Goal: Communication & Community: Connect with others

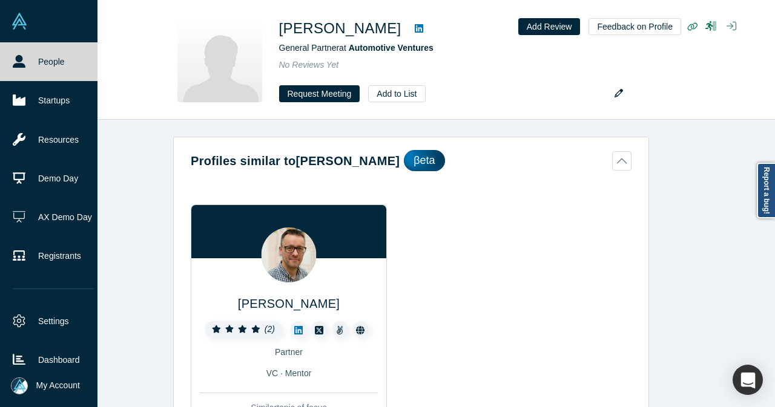
click at [39, 66] on link "People" at bounding box center [53, 61] width 107 height 39
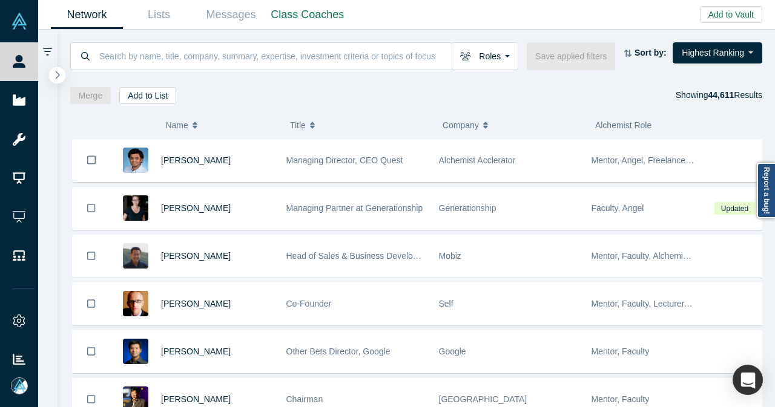
click at [56, 77] on icon "button" at bounding box center [57, 74] width 6 height 9
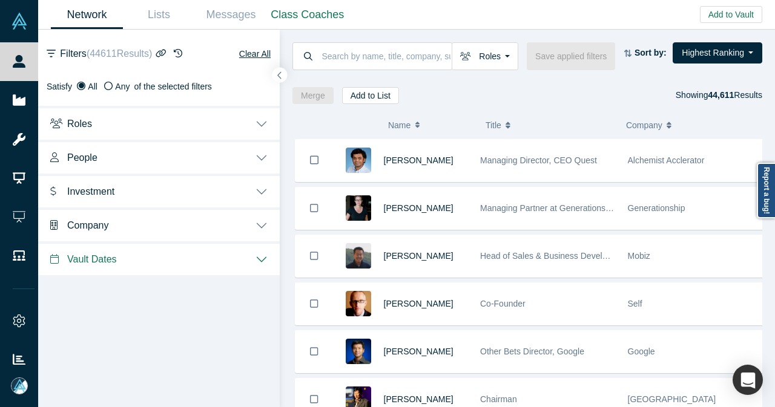
click at [259, 182] on button "Investment" at bounding box center [159, 191] width 242 height 34
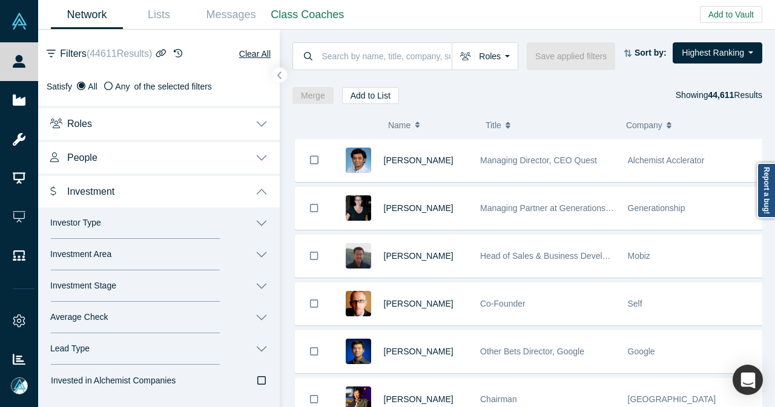
click at [268, 225] on button "Investor Type" at bounding box center [159, 223] width 242 height 31
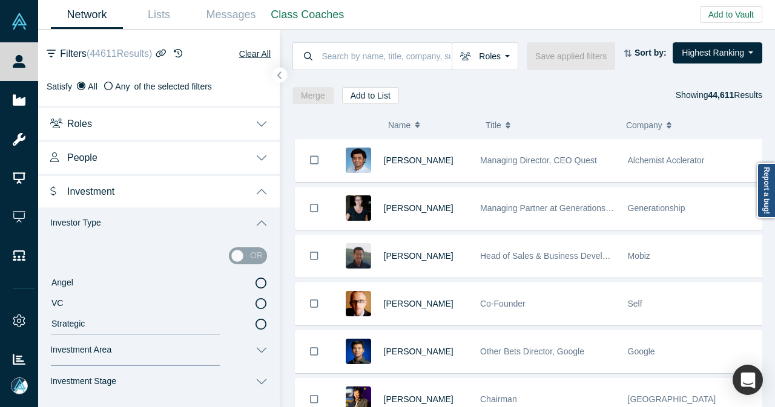
click at [256, 285] on icon at bounding box center [261, 283] width 11 height 11
click at [0, 0] on input "Angel" at bounding box center [0, 0] width 0 height 0
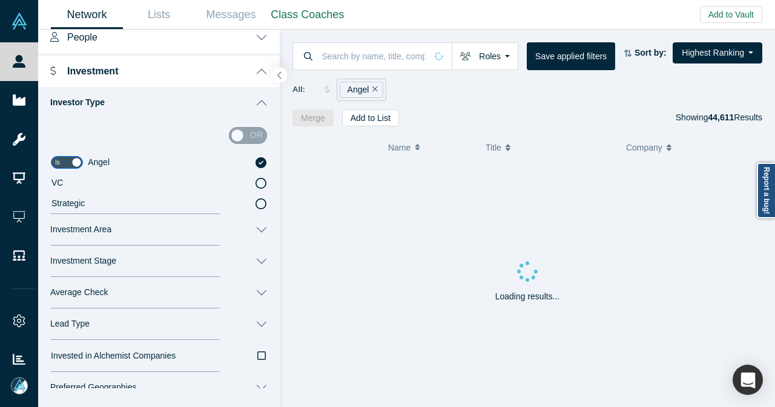
scroll to position [121, 0]
click at [252, 228] on button "Investment Area" at bounding box center [159, 229] width 242 height 31
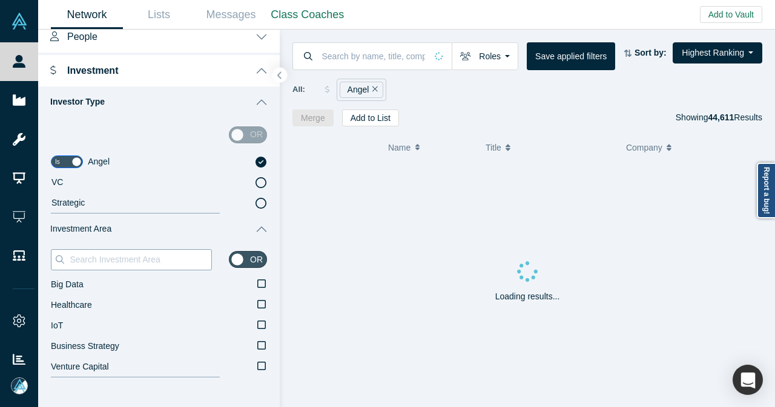
click at [182, 264] on input at bounding box center [139, 260] width 143 height 16
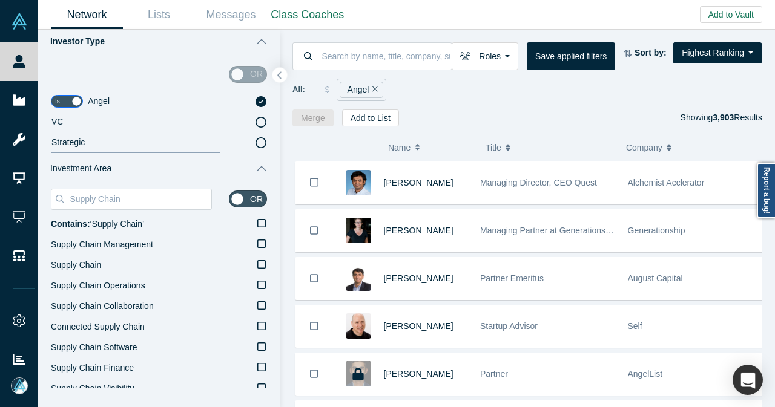
scroll to position [242, 0]
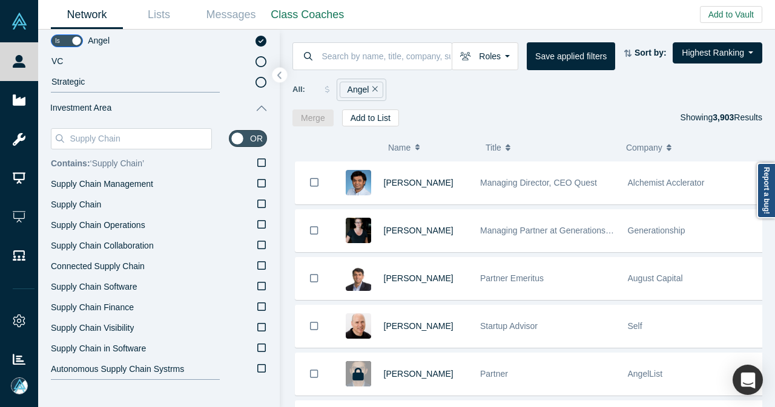
click at [257, 163] on icon at bounding box center [261, 163] width 8 height 8
click at [0, 0] on input "Contains: ‘ Supply Chain ’" at bounding box center [0, 0] width 0 height 0
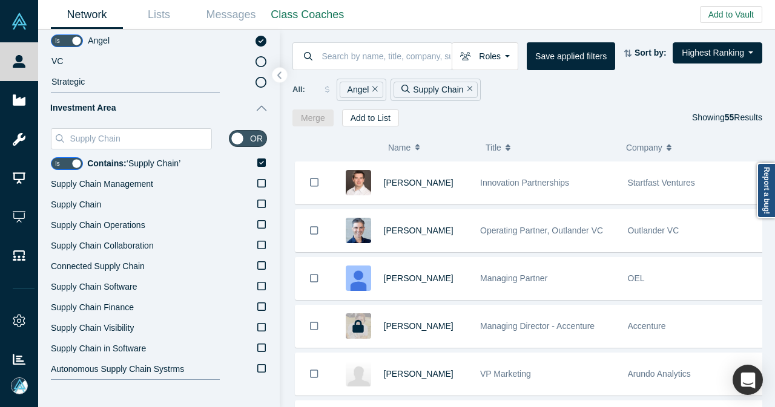
click at [467, 88] on icon "Remove Filter" at bounding box center [469, 89] width 5 height 5
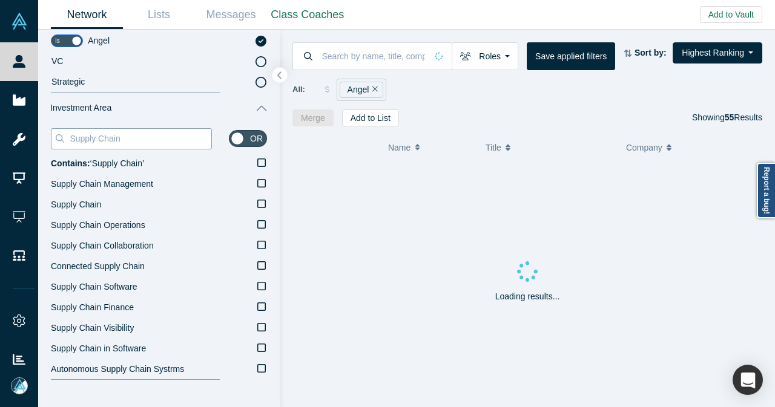
drag, startPoint x: 145, startPoint y: 142, endPoint x: 67, endPoint y: 144, distance: 78.7
click at [67, 144] on div "Supply Chain" at bounding box center [131, 138] width 161 height 21
paste input "Pharma"
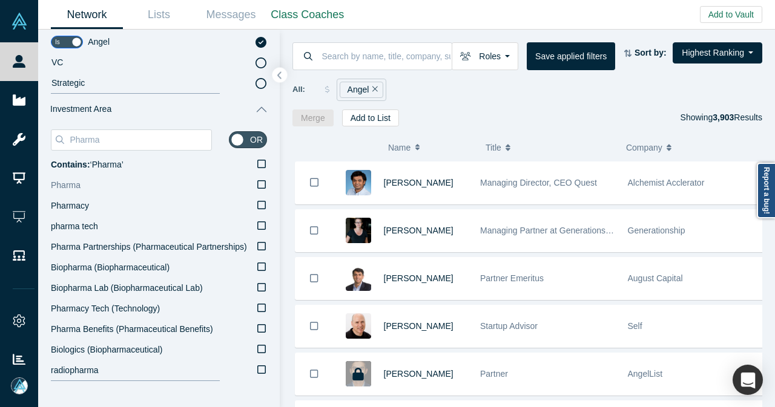
scroll to position [242, 0]
click at [257, 164] on icon at bounding box center [261, 163] width 8 height 10
click at [0, 0] on input "Contains: ‘ Pharma ’" at bounding box center [0, 0] width 0 height 0
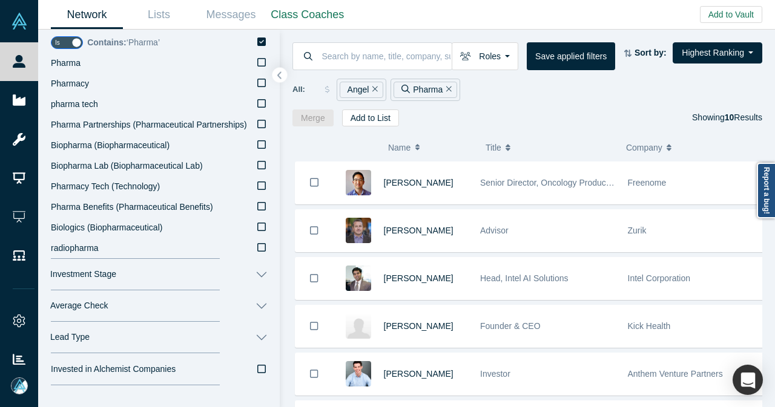
scroll to position [303, 0]
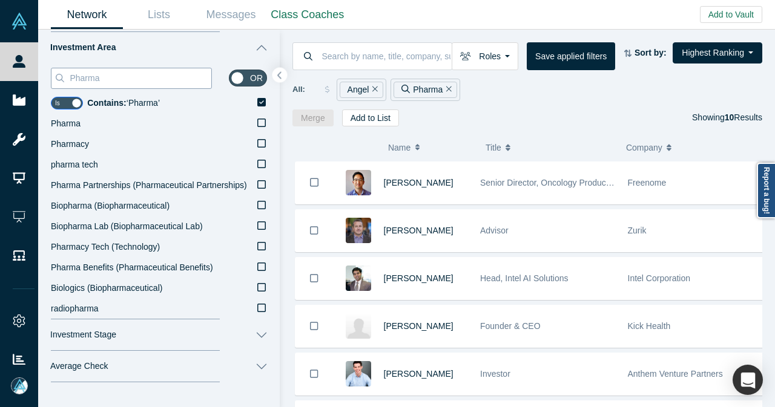
drag, startPoint x: 121, startPoint y: 82, endPoint x: 73, endPoint y: 85, distance: 48.6
click at [73, 85] on div "Pharma" at bounding box center [131, 78] width 161 height 21
click at [446, 90] on icon "Remove Filter" at bounding box center [448, 89] width 5 height 8
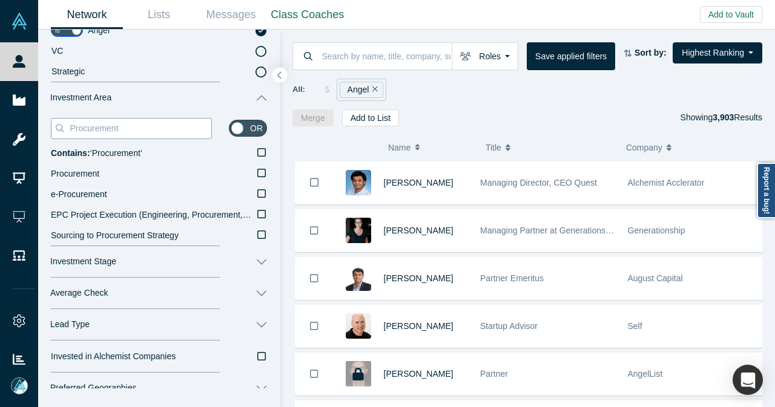
scroll to position [303, 0]
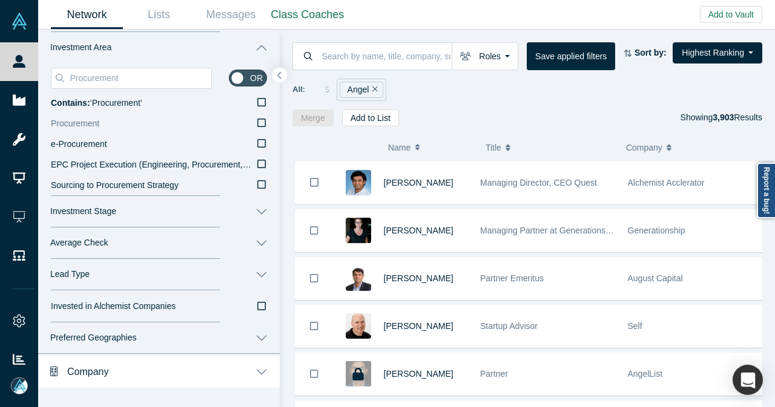
click at [257, 119] on icon at bounding box center [261, 123] width 8 height 8
click at [0, 0] on input "Procurement" at bounding box center [0, 0] width 0 height 0
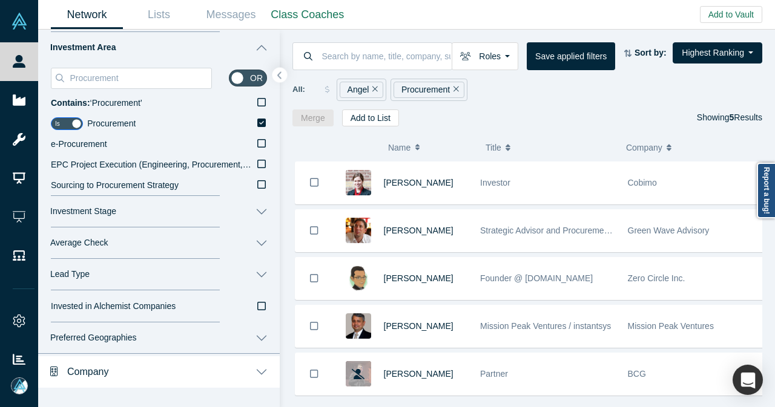
click at [457, 88] on div "Procurement" at bounding box center [429, 90] width 71 height 16
click at [453, 90] on icon "Remove Filter" at bounding box center [455, 89] width 5 height 5
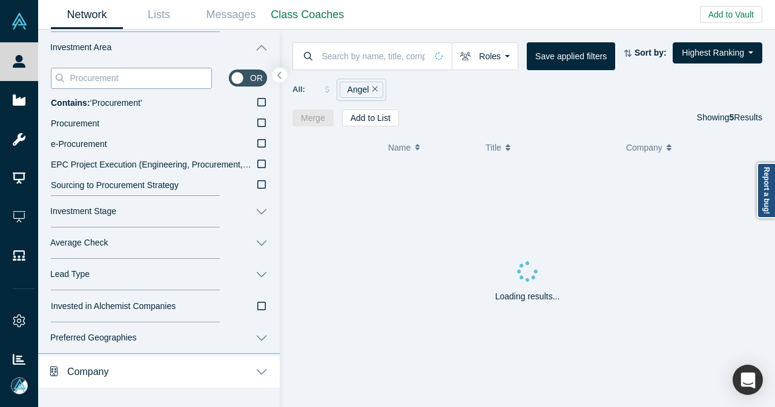
drag, startPoint x: 136, startPoint y: 81, endPoint x: 61, endPoint y: 82, distance: 74.5
click at [61, 82] on div "Procurement" at bounding box center [131, 78] width 161 height 21
paste input "B2B"
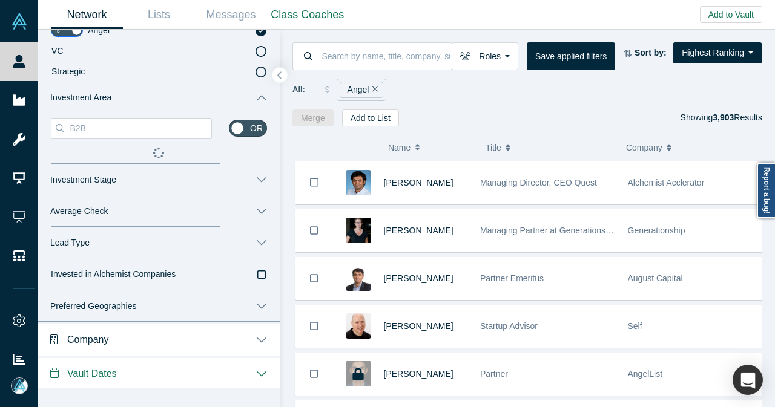
scroll to position [303, 0]
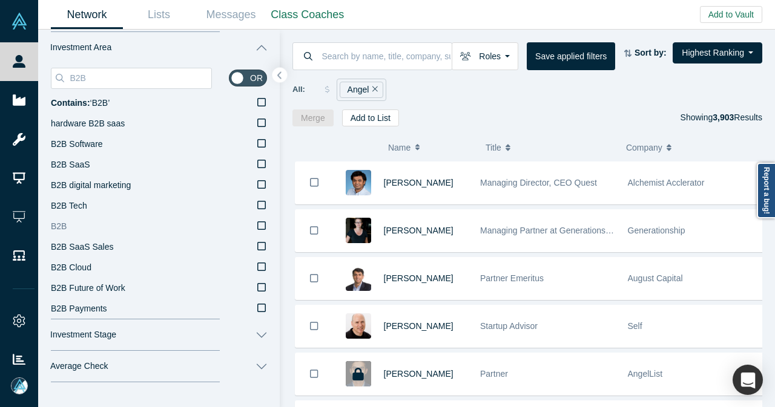
click at [257, 224] on icon at bounding box center [261, 226] width 8 height 10
click at [0, 0] on input "B2B" at bounding box center [0, 0] width 0 height 0
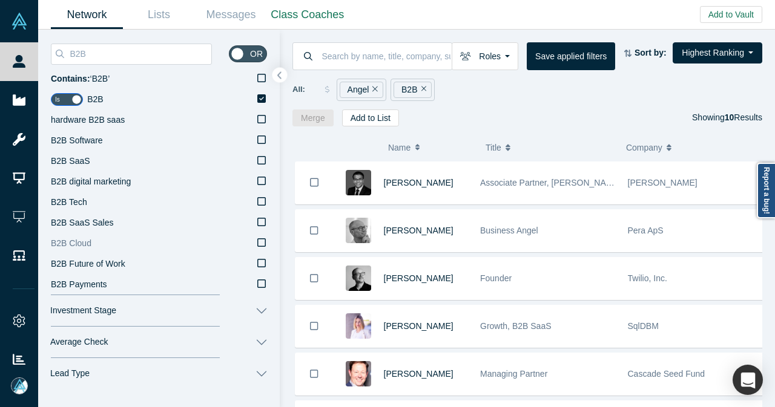
scroll to position [303, 0]
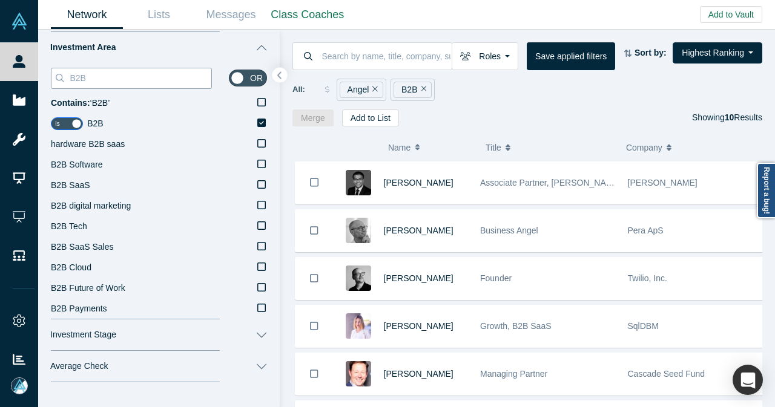
click at [117, 79] on input "B2B" at bounding box center [139, 78] width 143 height 16
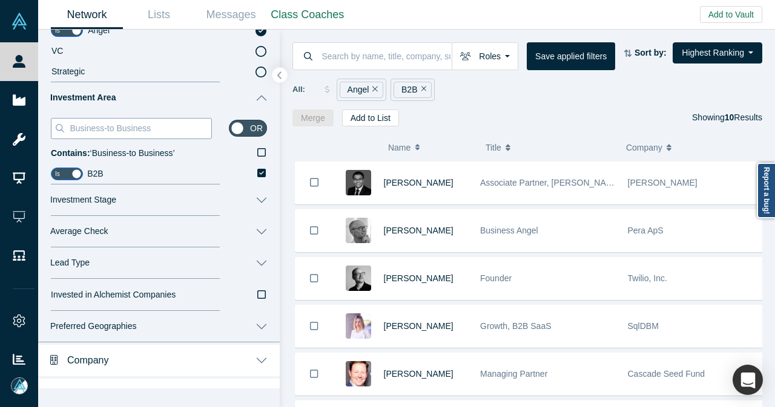
scroll to position [274, 0]
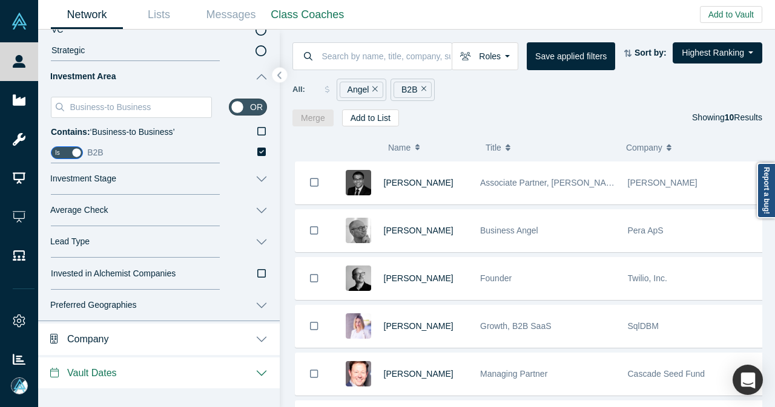
click at [247, 151] on label "B2B" at bounding box center [177, 153] width 180 height 21
click at [0, 0] on input "B2B" at bounding box center [0, 0] width 0 height 0
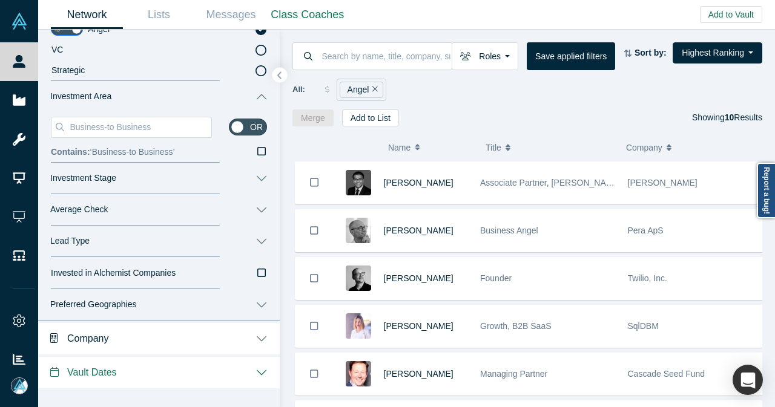
scroll to position [253, 0]
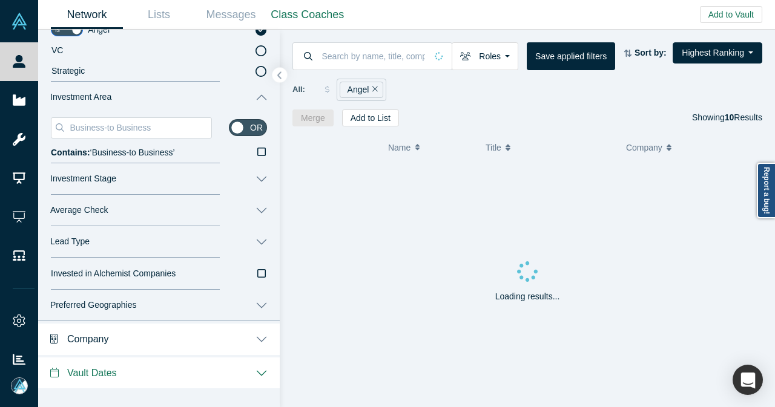
drag, startPoint x: 156, startPoint y: 130, endPoint x: 48, endPoint y: 127, distance: 107.8
click at [54, 130] on div "Business-to Business" at bounding box center [131, 127] width 161 height 21
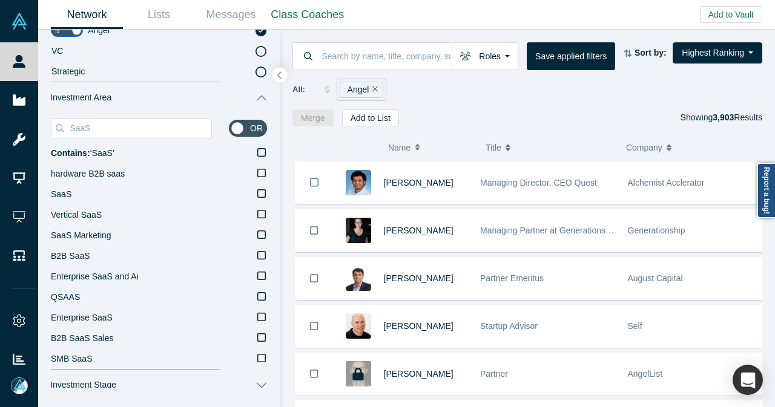
scroll to position [253, 0]
click at [257, 195] on icon at bounding box center [261, 193] width 8 height 10
click at [0, 0] on input "SaaS" at bounding box center [0, 0] width 0 height 0
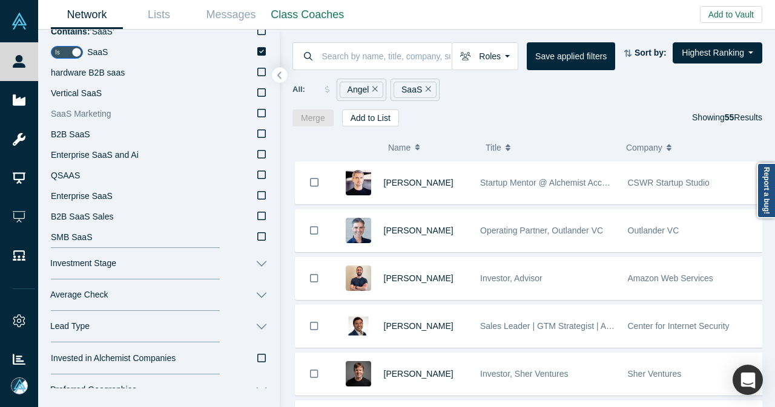
scroll to position [193, 0]
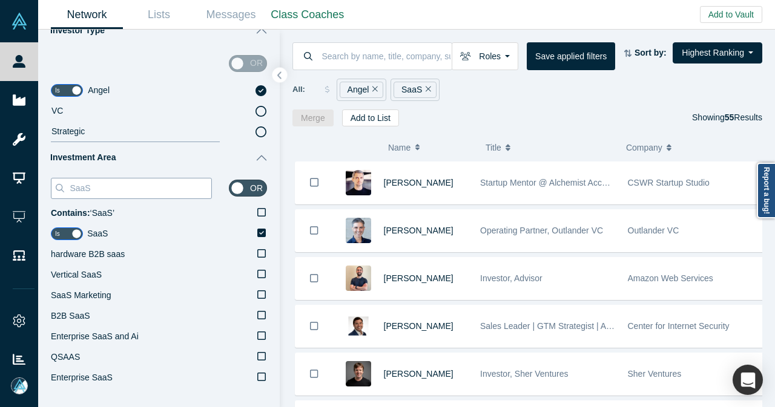
click at [171, 181] on input "SaaS" at bounding box center [139, 188] width 143 height 16
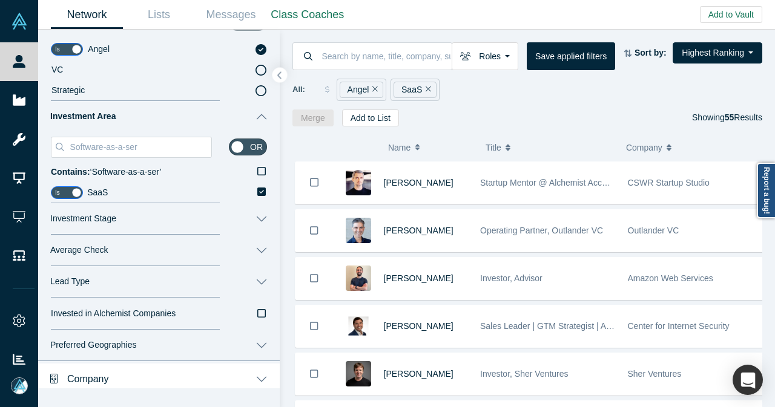
scroll to position [253, 0]
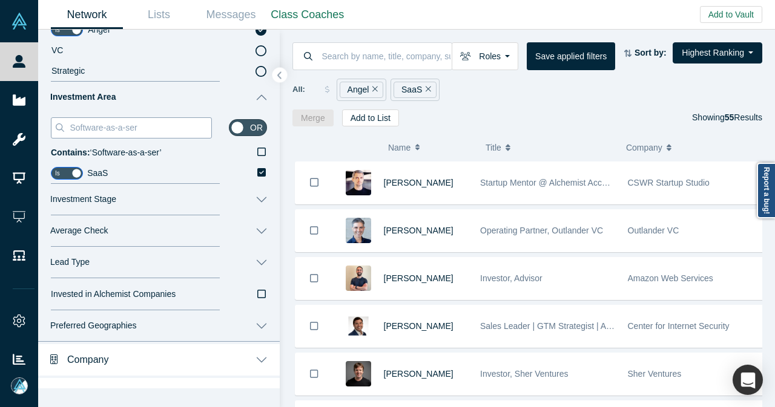
drag, startPoint x: 104, startPoint y: 129, endPoint x: 167, endPoint y: 134, distance: 63.2
click at [167, 134] on input "Software-as-a-ser" at bounding box center [139, 128] width 143 height 16
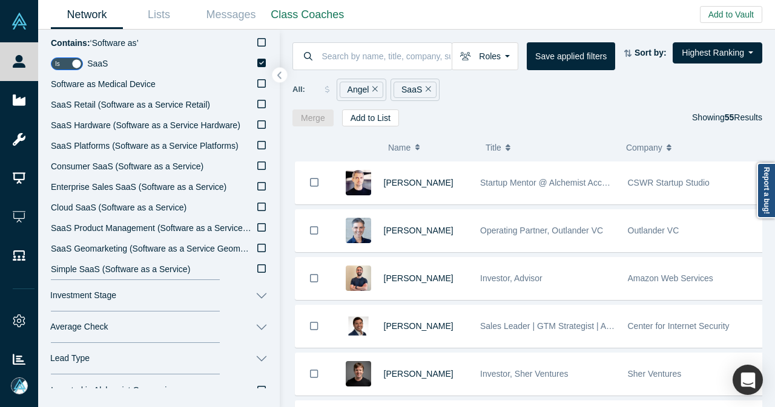
scroll to position [374, 0]
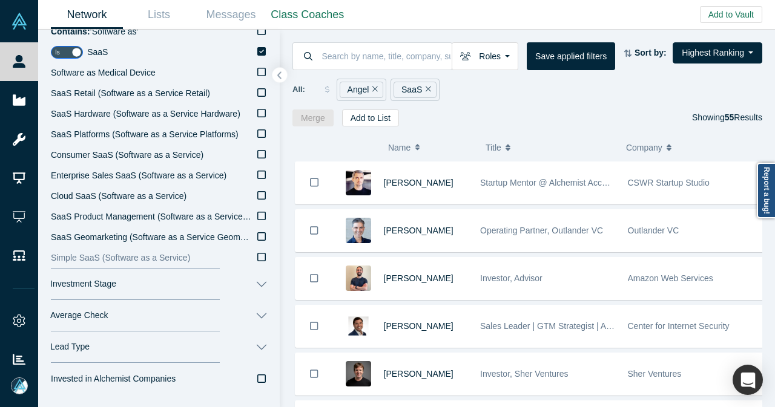
type input "Software as"
click at [257, 260] on icon at bounding box center [261, 257] width 8 height 10
click at [0, 0] on input "Simple SaaS (Software as a Service)" at bounding box center [0, 0] width 0 height 0
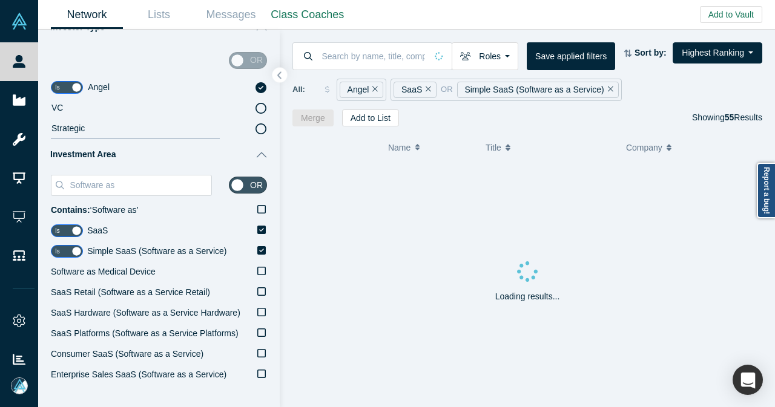
scroll to position [193, 0]
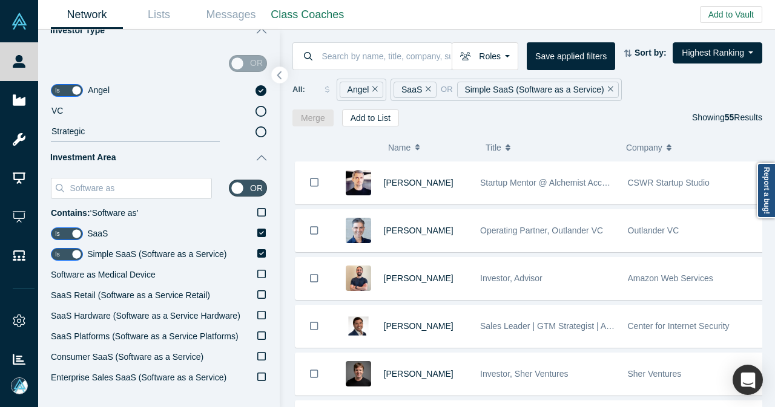
click at [275, 75] on button "button" at bounding box center [280, 75] width 16 height 16
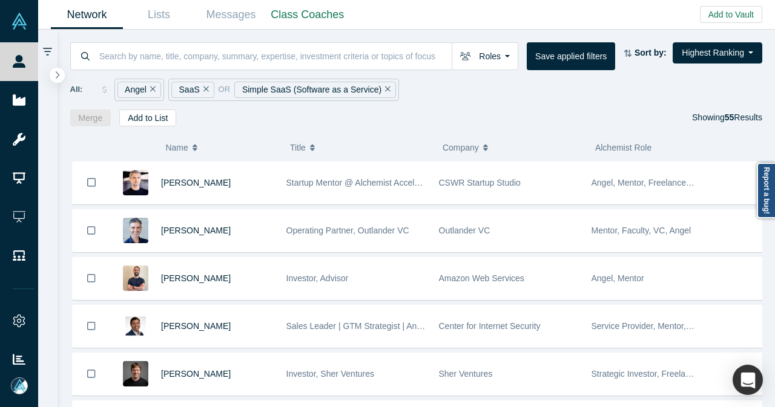
click at [156, 88] on div "Angel" at bounding box center [139, 90] width 44 height 16
click at [153, 88] on icon "Remove Filter" at bounding box center [152, 89] width 5 height 8
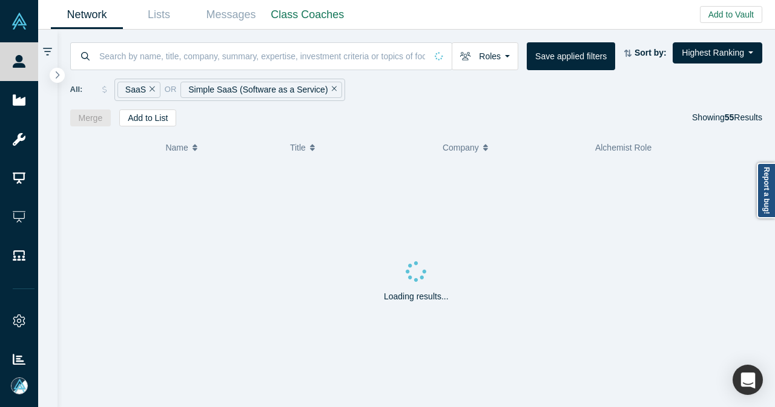
click at [150, 88] on icon "Remove Filter" at bounding box center [152, 89] width 5 height 5
click at [268, 85] on icon "Remove Filter" at bounding box center [270, 89] width 5 height 8
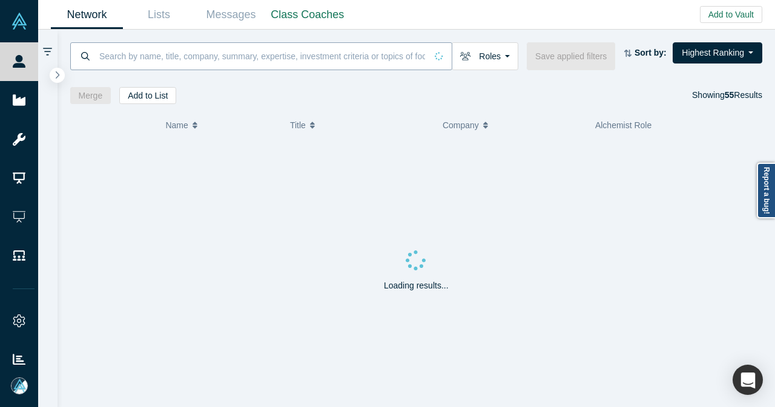
click at [200, 61] on input at bounding box center [262, 56] width 328 height 28
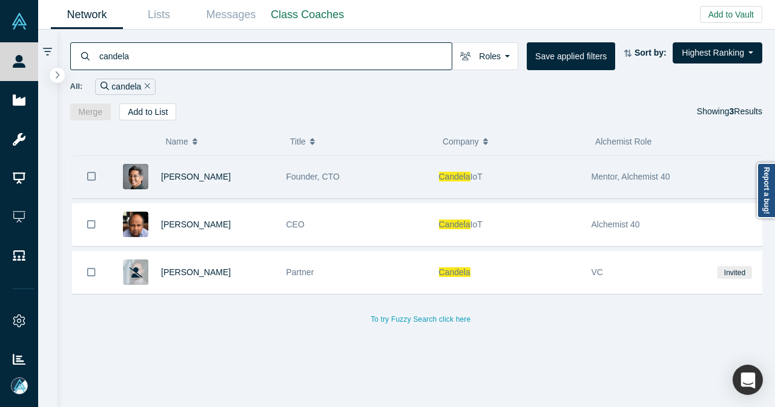
type input "candela"
click at [386, 173] on div "Founder, CTO" at bounding box center [356, 177] width 140 height 42
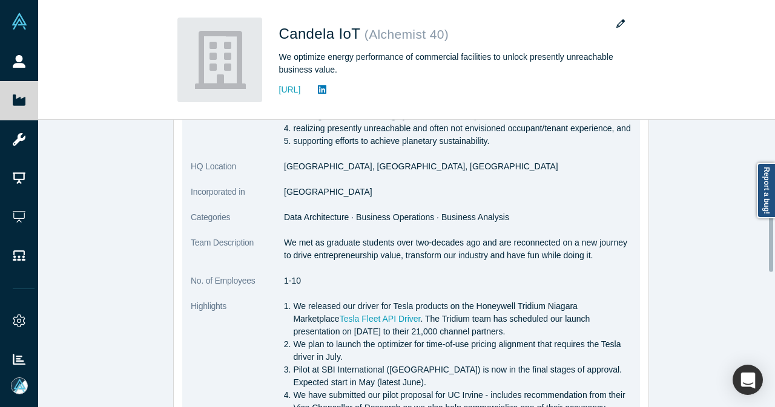
scroll to position [605, 0]
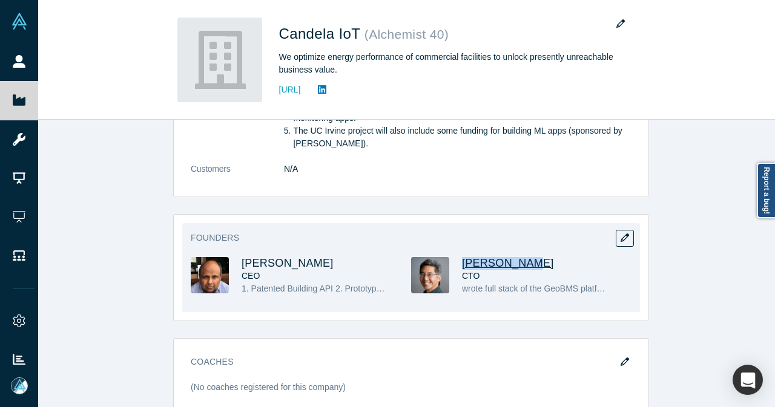
drag, startPoint x: 527, startPoint y: 263, endPoint x: 458, endPoint y: 259, distance: 69.2
click at [462, 259] on h3 "[PERSON_NAME]" at bounding box center [536, 263] width 148 height 13
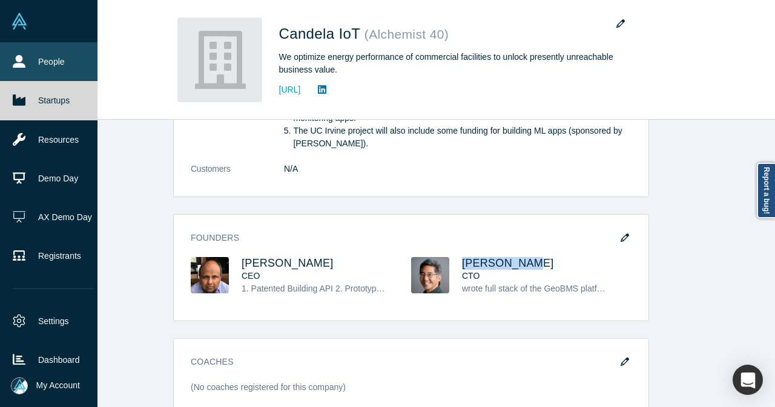
click at [11, 61] on link "People" at bounding box center [53, 61] width 107 height 39
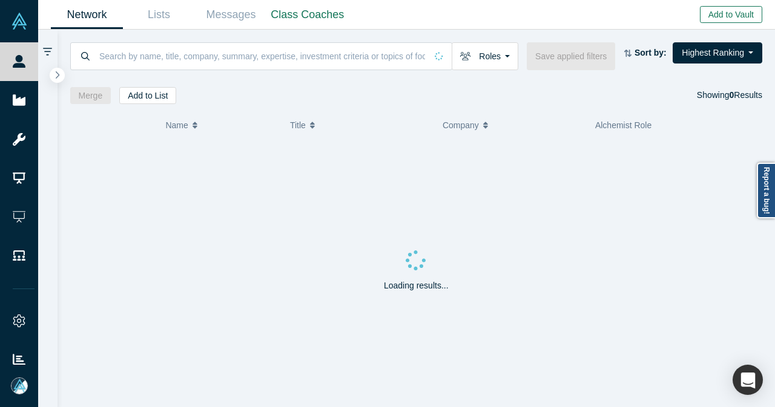
click at [726, 18] on button "Add to Vault" at bounding box center [731, 14] width 62 height 17
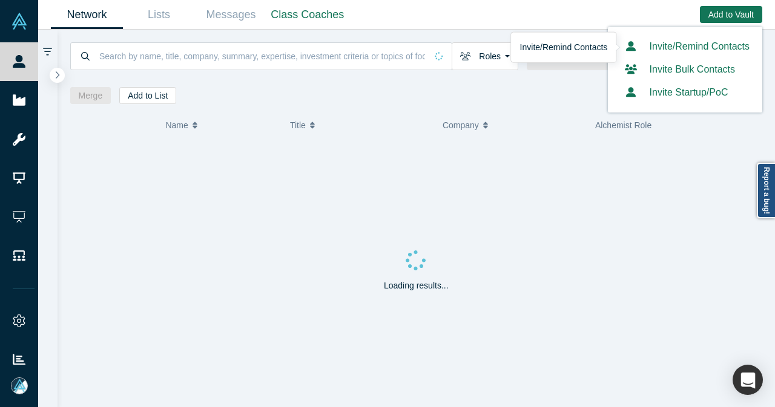
click at [712, 47] on link "Invite/Remind Contacts" at bounding box center [685, 46] width 129 height 10
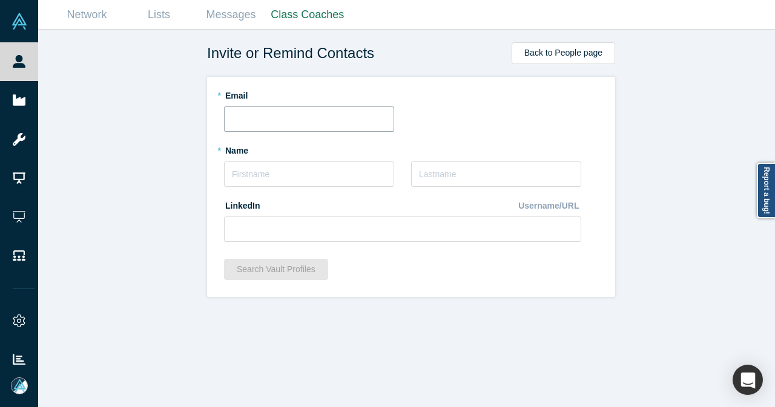
click at [268, 114] on input "text" at bounding box center [309, 119] width 170 height 25
paste input "[EMAIL_ADDRESS][DOMAIN_NAME]"
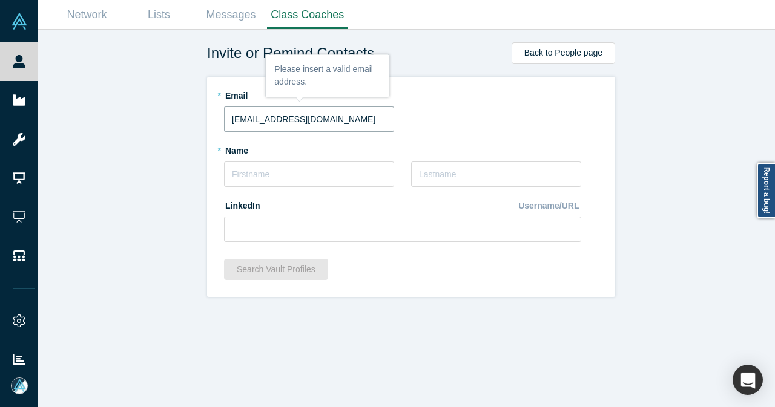
type input "[EMAIL_ADDRESS][DOMAIN_NAME]"
click at [504, 134] on fieldset "* Email [EMAIL_ADDRESS][DOMAIN_NAME] * Name * Last Name LinkedIn Username/URL" at bounding box center [411, 167] width 374 height 165
click at [308, 168] on input "text" at bounding box center [309, 174] width 170 height 25
paste input "[PERSON_NAME]"
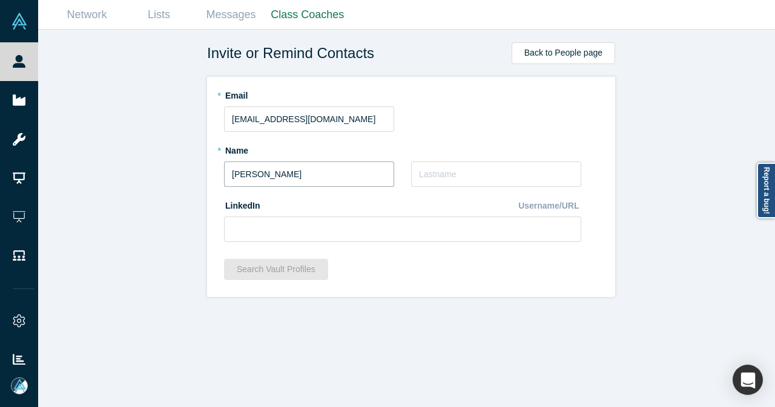
type input "[PERSON_NAME]"
click at [475, 176] on input "text" at bounding box center [496, 174] width 170 height 25
type input "Nair"
paste input "[URL][DOMAIN_NAME][PERSON_NAME][PERSON_NAME]"
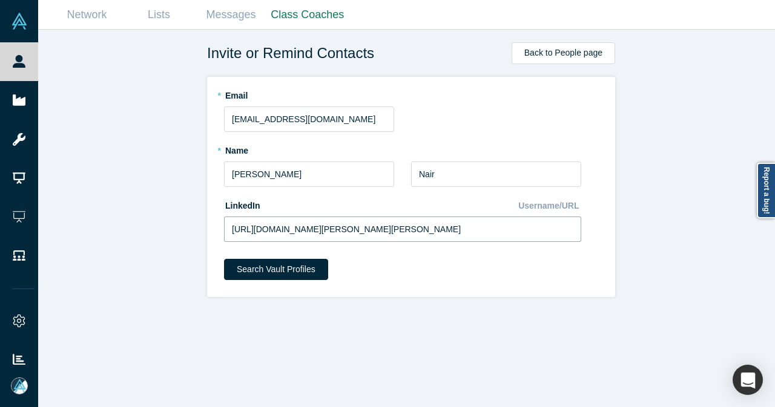
type input "[URL][DOMAIN_NAME][PERSON_NAME][PERSON_NAME]"
click at [286, 280] on div "Search Vault Profiles" at bounding box center [411, 274] width 374 height 30
click at [289, 274] on button "Search Vault Profiles" at bounding box center [276, 269] width 104 height 21
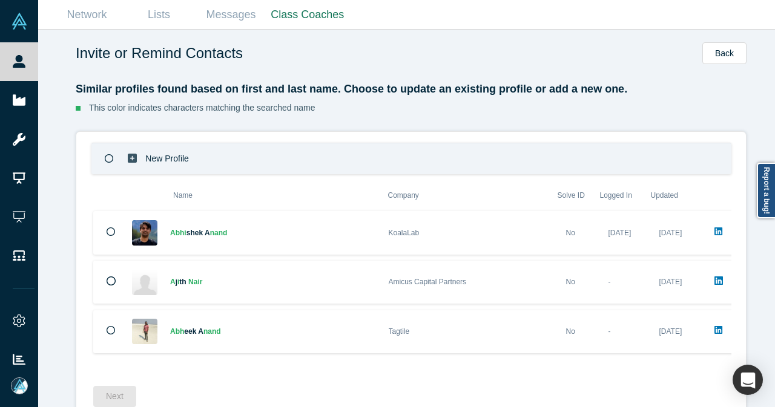
click at [105, 157] on icon at bounding box center [109, 158] width 9 height 9
click at [119, 392] on button "Next" at bounding box center [114, 396] width 43 height 21
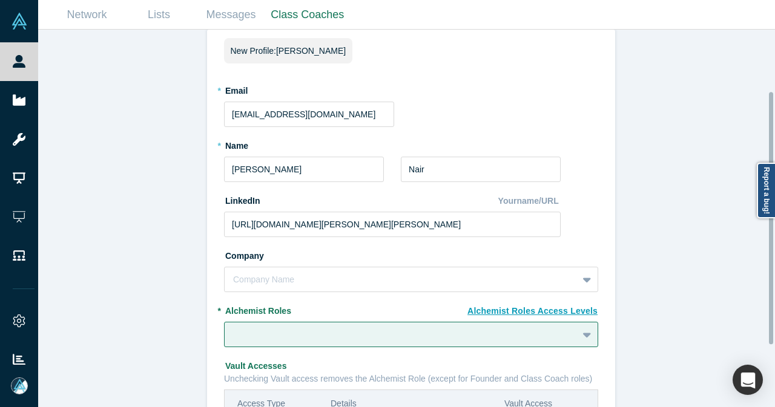
scroll to position [121, 0]
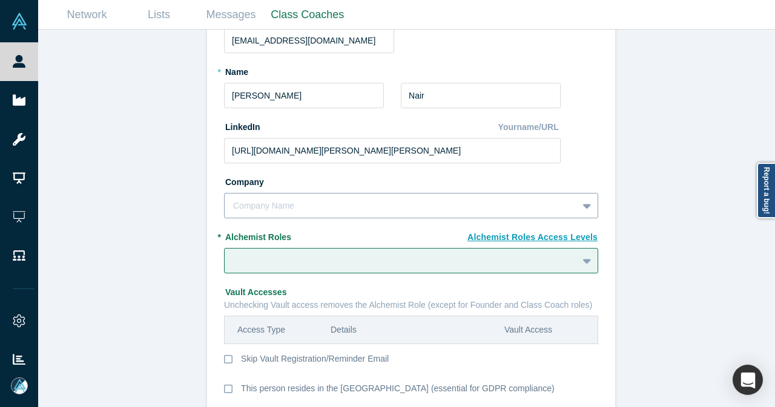
click at [378, 200] on div "Company Name" at bounding box center [411, 205] width 374 height 25
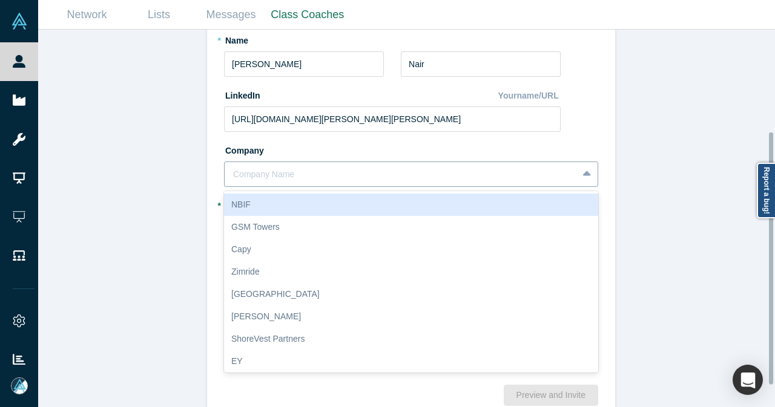
paste input "Ateam Soft Solutions"
type input "Ateam Soft Solutions"
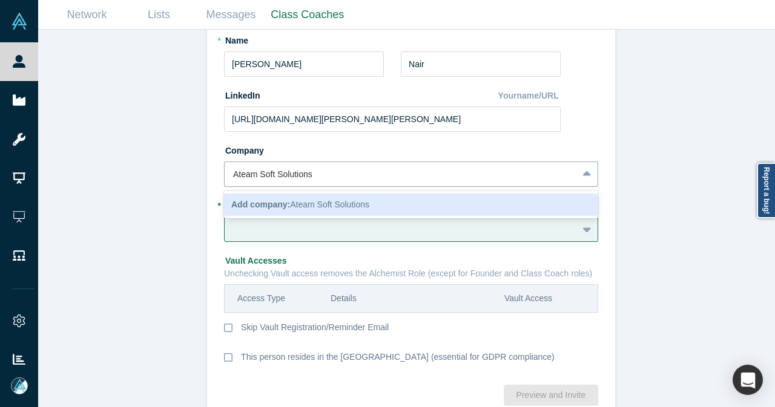
click at [338, 200] on span "Add company: Ateam Soft Solutions" at bounding box center [300, 205] width 138 height 10
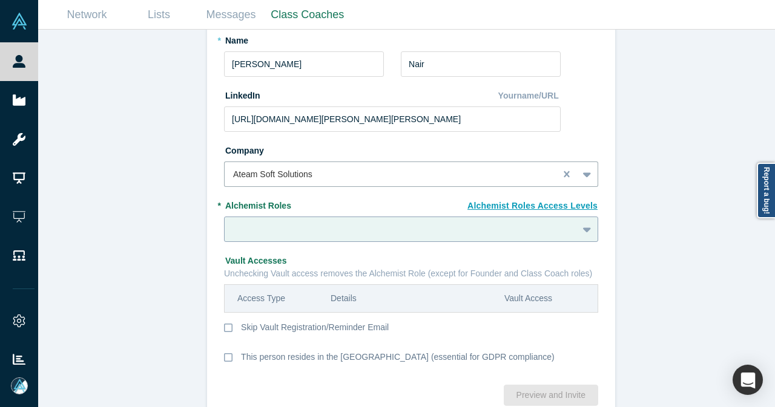
click at [309, 232] on div at bounding box center [411, 229] width 374 height 25
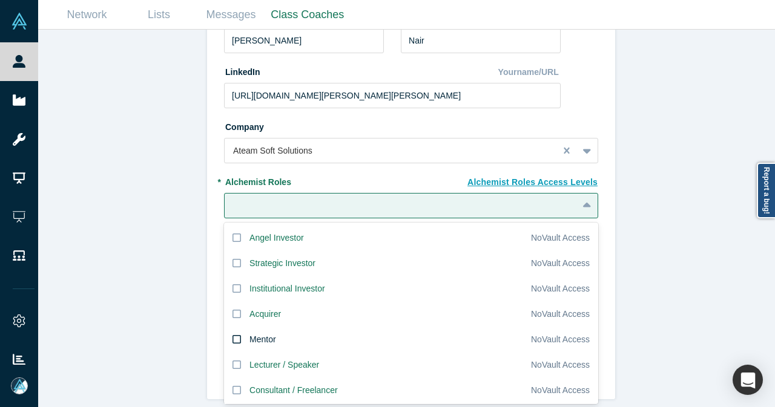
click at [232, 335] on icon at bounding box center [236, 340] width 8 height 10
click at [0, 0] on input "Mentor" at bounding box center [0, 0] width 0 height 0
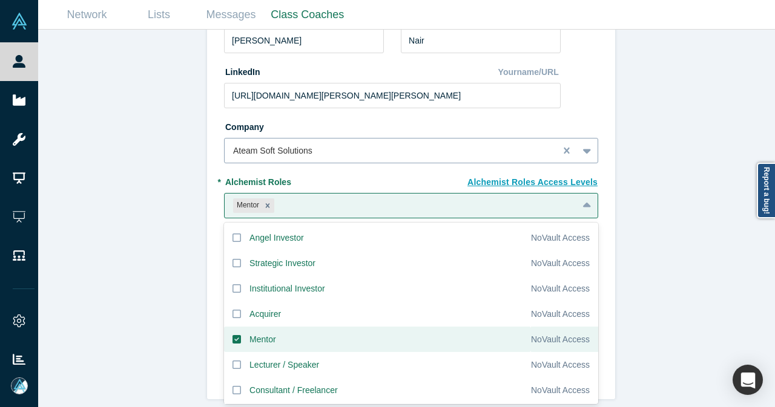
click at [383, 141] on div "Ateam Soft Solutions" at bounding box center [390, 151] width 331 height 20
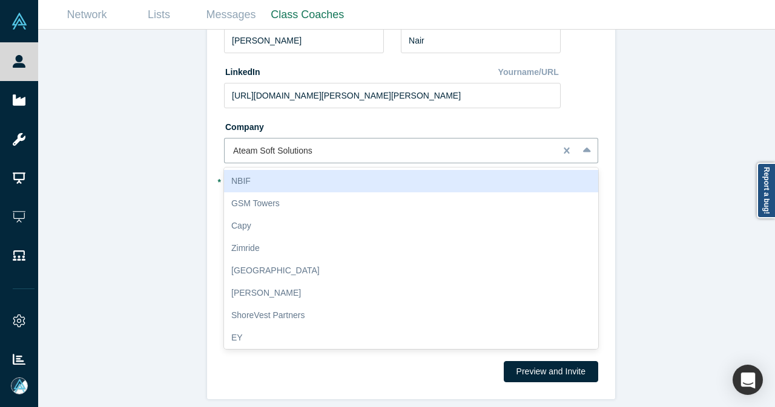
click at [662, 165] on div "Invite or Remind Contacts Back New Profile: [PERSON_NAME] * Email [EMAIL_ADDRES…" at bounding box center [411, 223] width 746 height 387
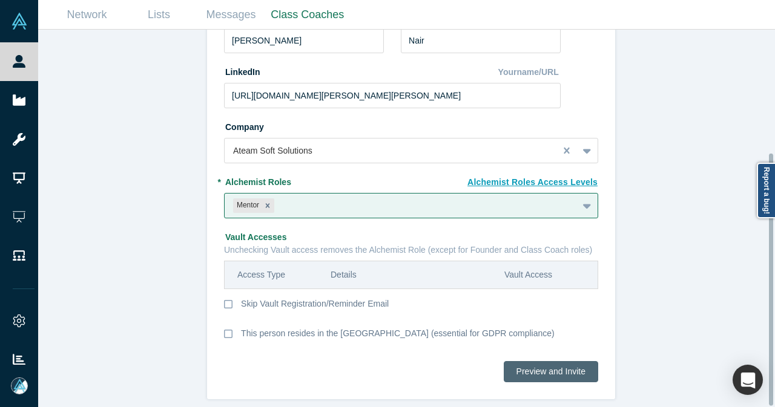
click at [521, 361] on button "Preview and Invite" at bounding box center [551, 371] width 94 height 21
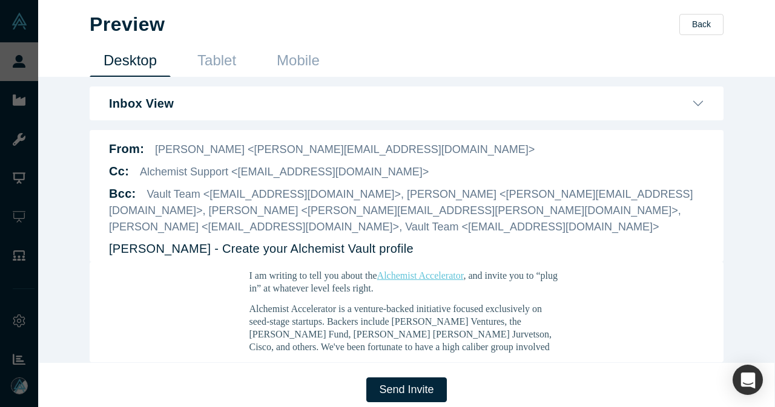
scroll to position [182, 0]
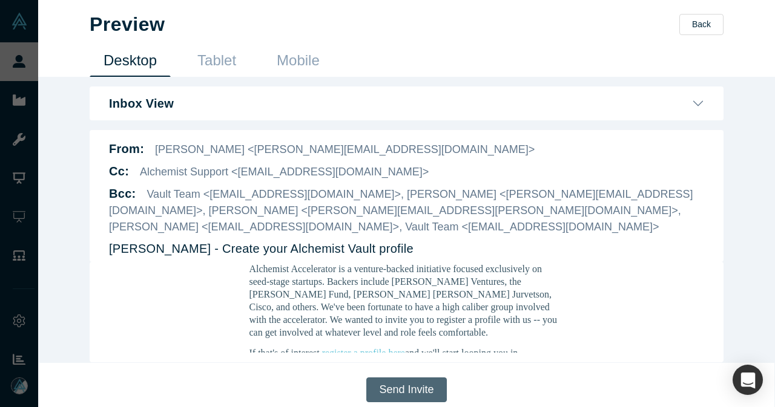
click at [390, 378] on button "Send Invite" at bounding box center [406, 390] width 80 height 25
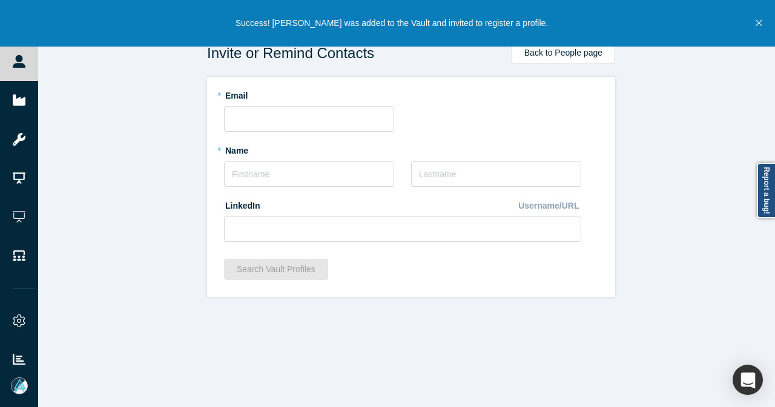
scroll to position [0, 0]
drag, startPoint x: 585, startPoint y: 61, endPoint x: 199, endPoint y: 24, distance: 388.0
click at [585, 61] on link "Back to People page" at bounding box center [564, 53] width 104 height 22
